Goal: Transaction & Acquisition: Purchase product/service

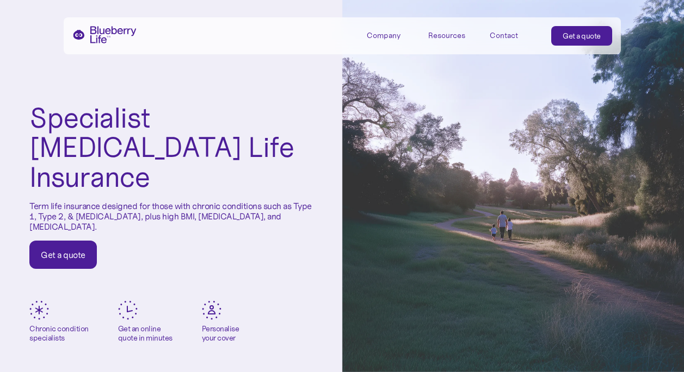
click at [560, 30] on link "Get a quote" at bounding box center [581, 36] width 61 height 20
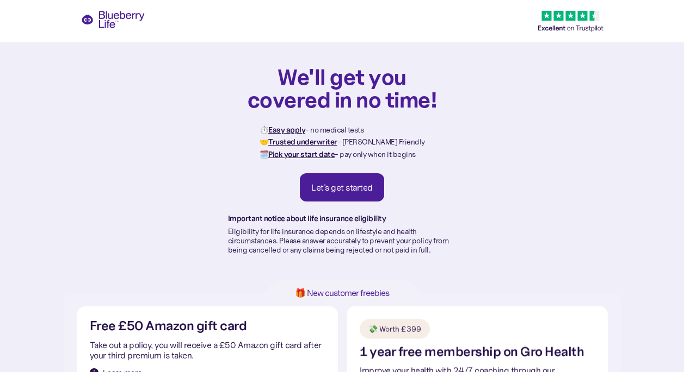
click at [313, 182] on link "Let's get started" at bounding box center [342, 187] width 84 height 28
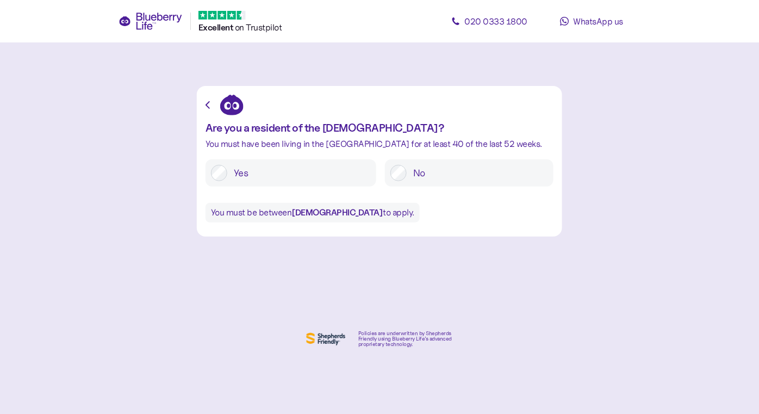
click at [579, 19] on span "WhatsApp us" at bounding box center [599, 21] width 50 height 11
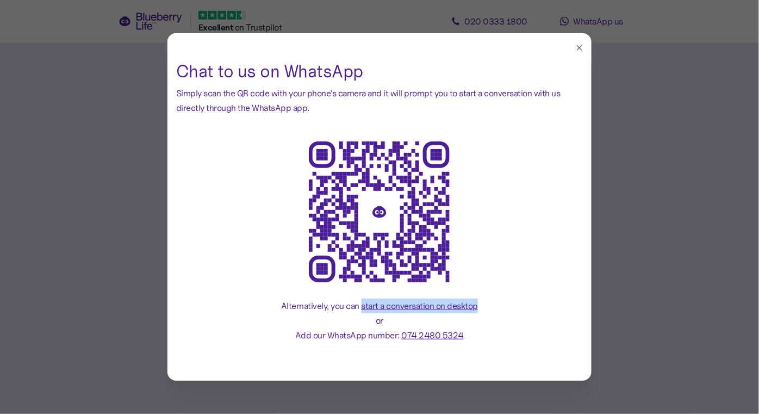
click at [398, 308] on span "start a conversation on desktop" at bounding box center [420, 305] width 117 height 11
click at [420, 308] on span "start a conversation on desktop" at bounding box center [420, 305] width 117 height 11
